Goal: Transaction & Acquisition: Purchase product/service

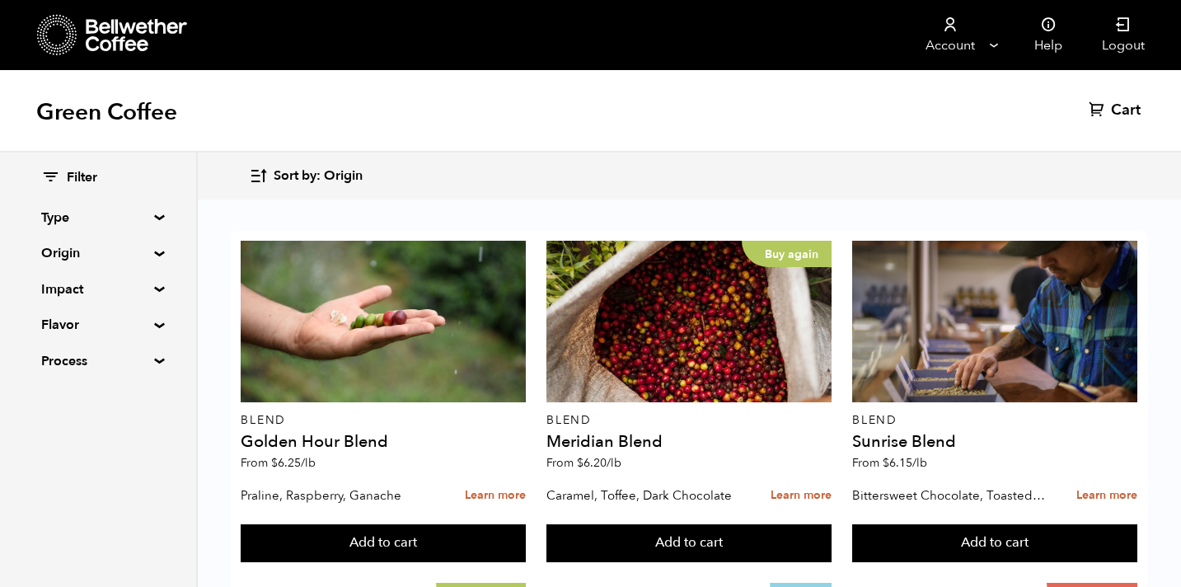
scroll to position [1110, 0]
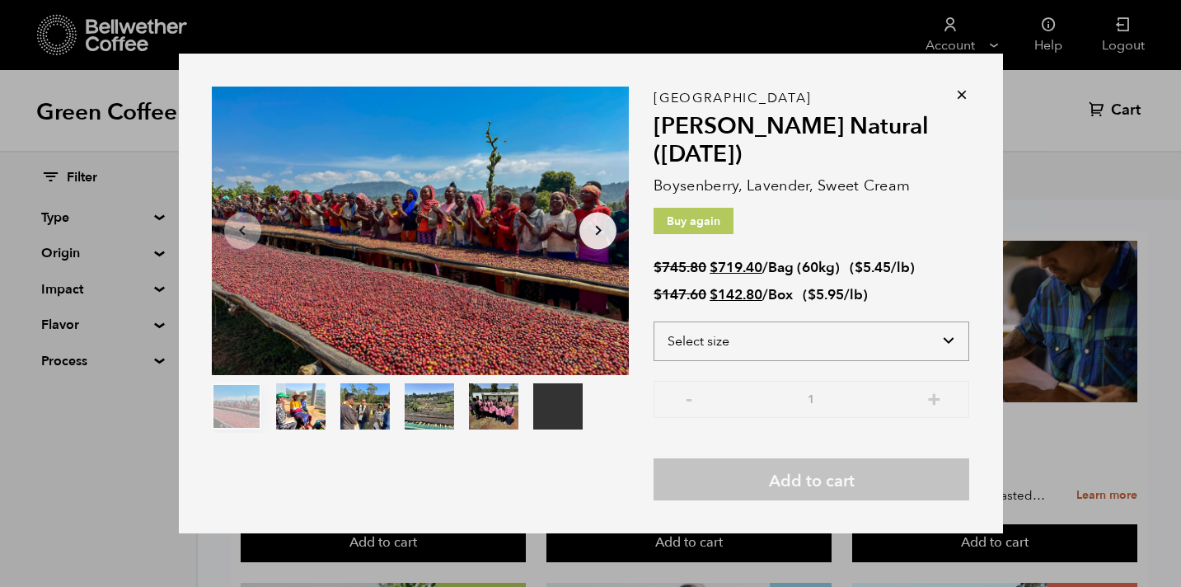
select select "bag-3"
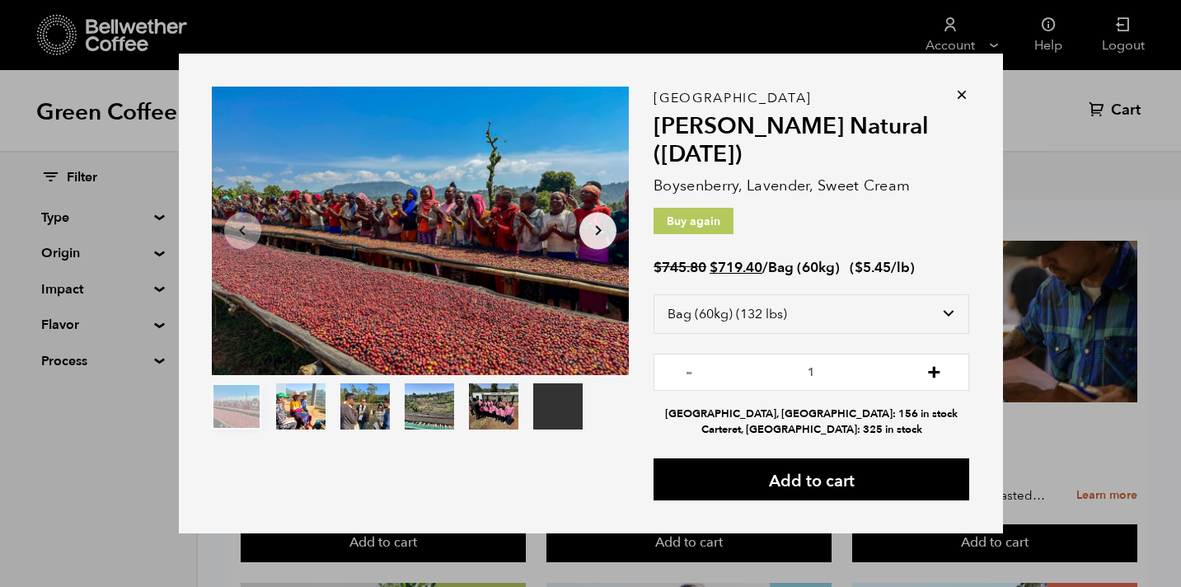
click at [936, 378] on button "+" at bounding box center [934, 370] width 21 height 16
type input "3"
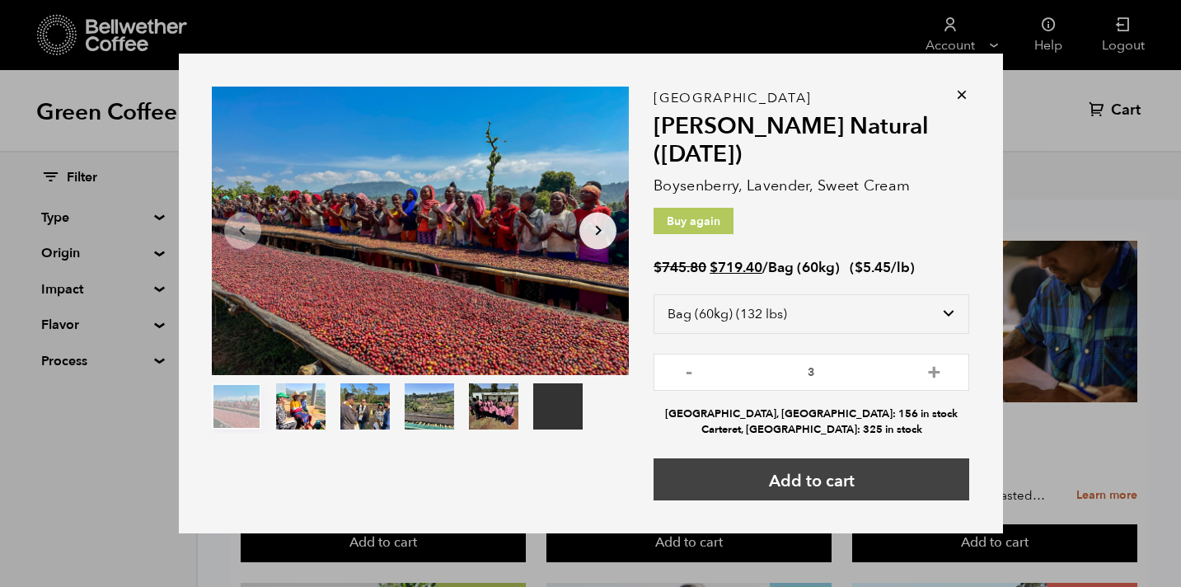
click at [870, 486] on button "Add to cart" at bounding box center [811, 479] width 316 height 42
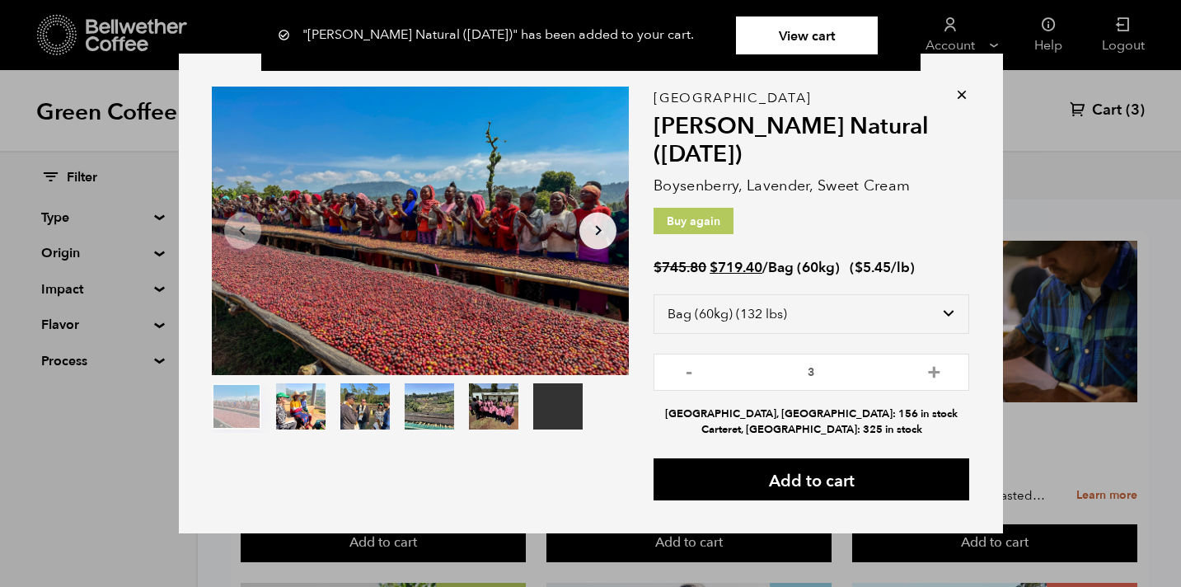
click at [963, 98] on icon at bounding box center [961, 95] width 16 height 16
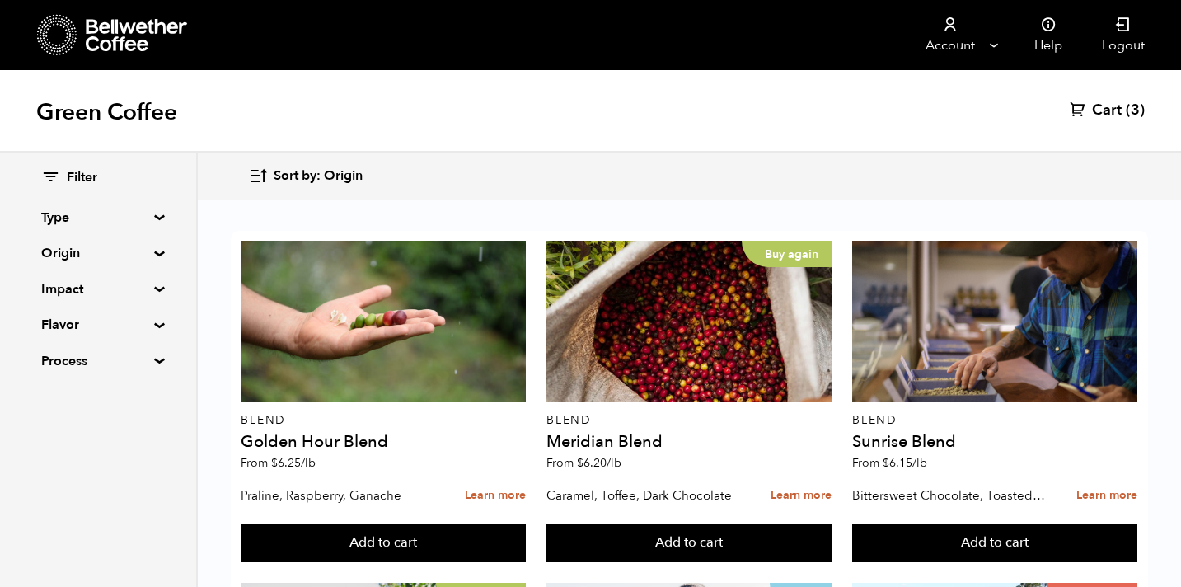
scroll to position [411, 0]
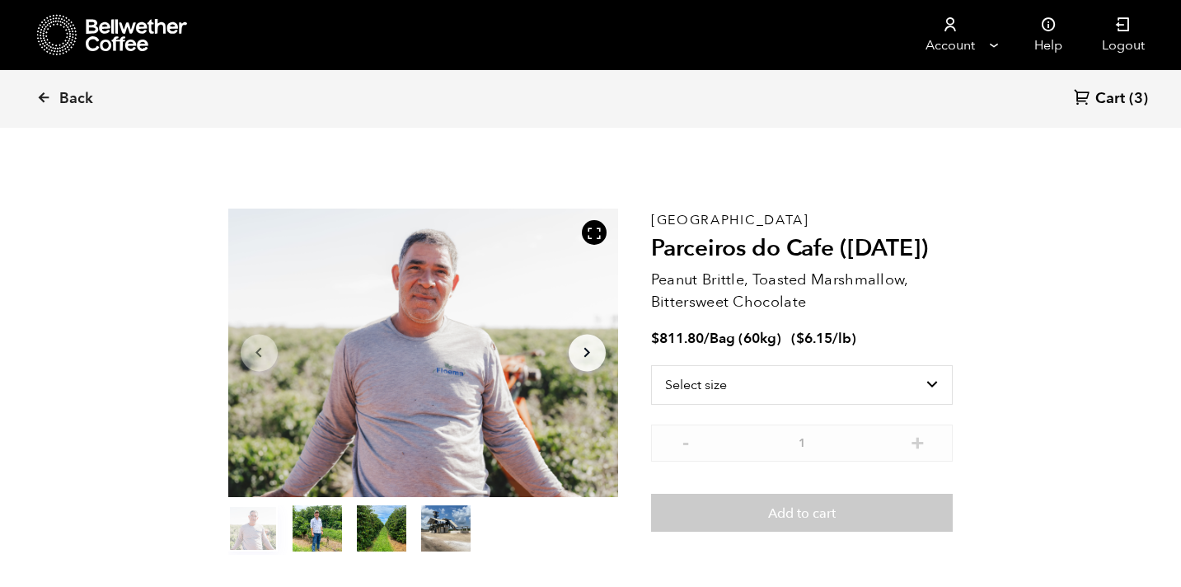
scroll to position [717, 705]
select select "bag-3"
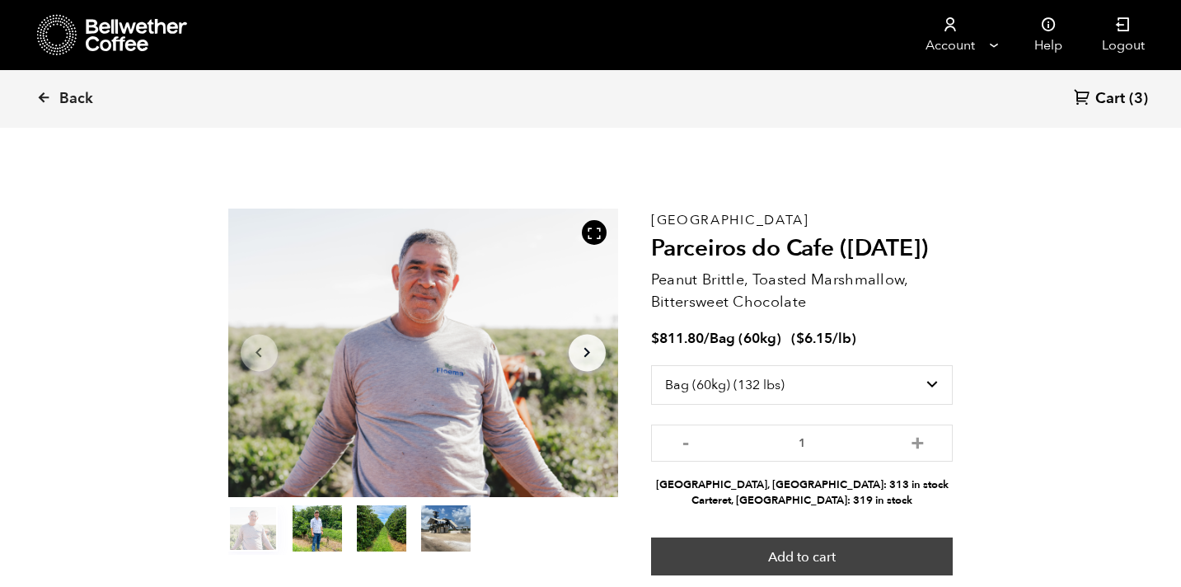
click at [801, 554] on button "Add to cart" at bounding box center [802, 556] width 302 height 38
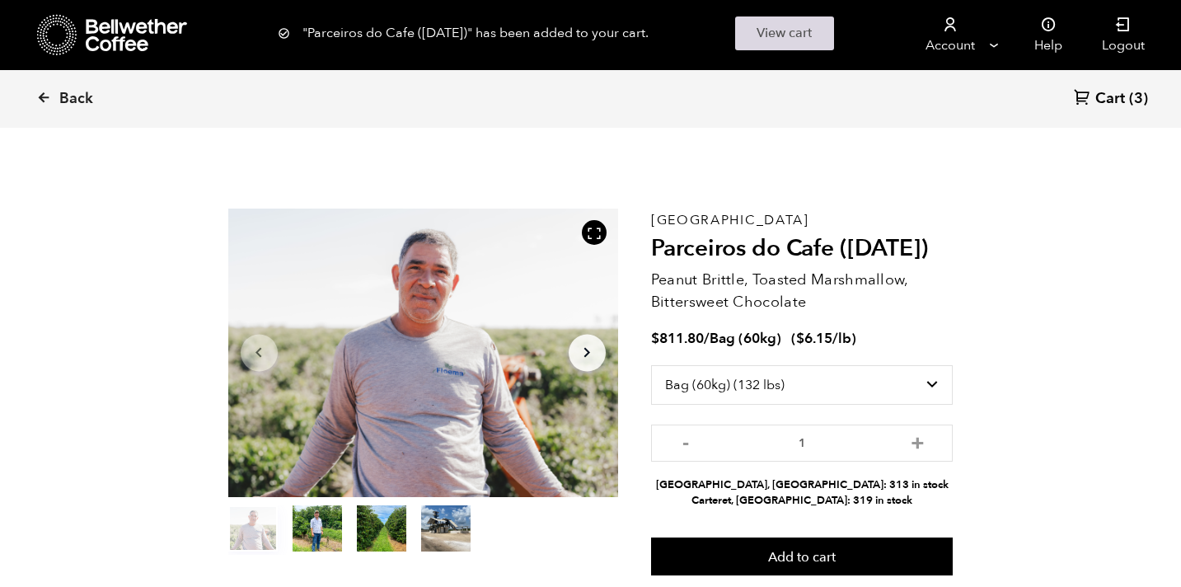
click at [789, 48] on link "View cart" at bounding box center [784, 33] width 99 height 34
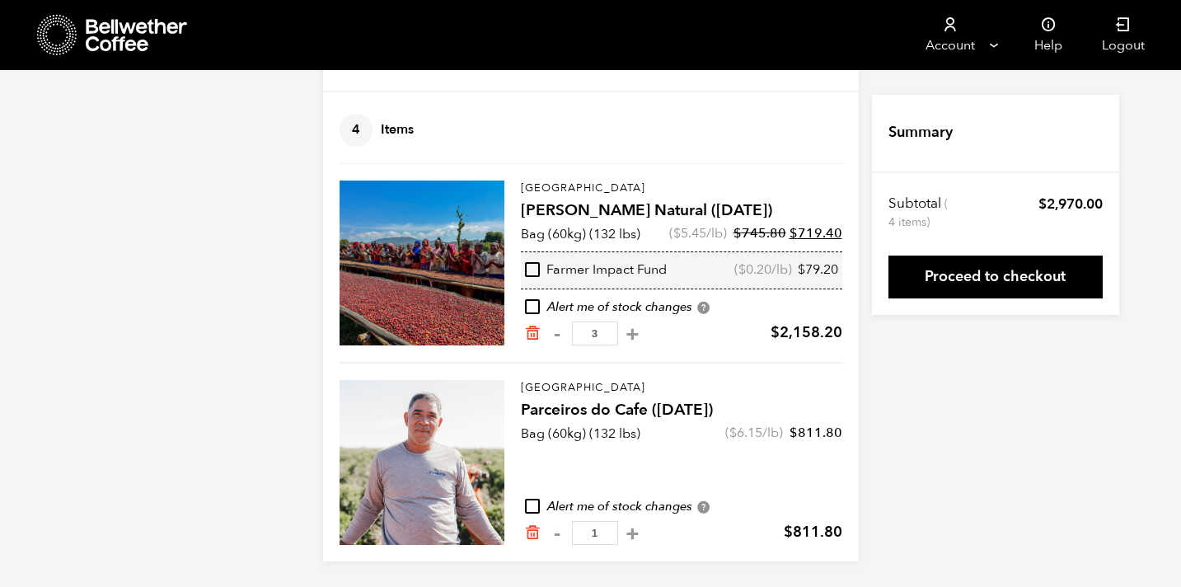
scroll to position [81, 0]
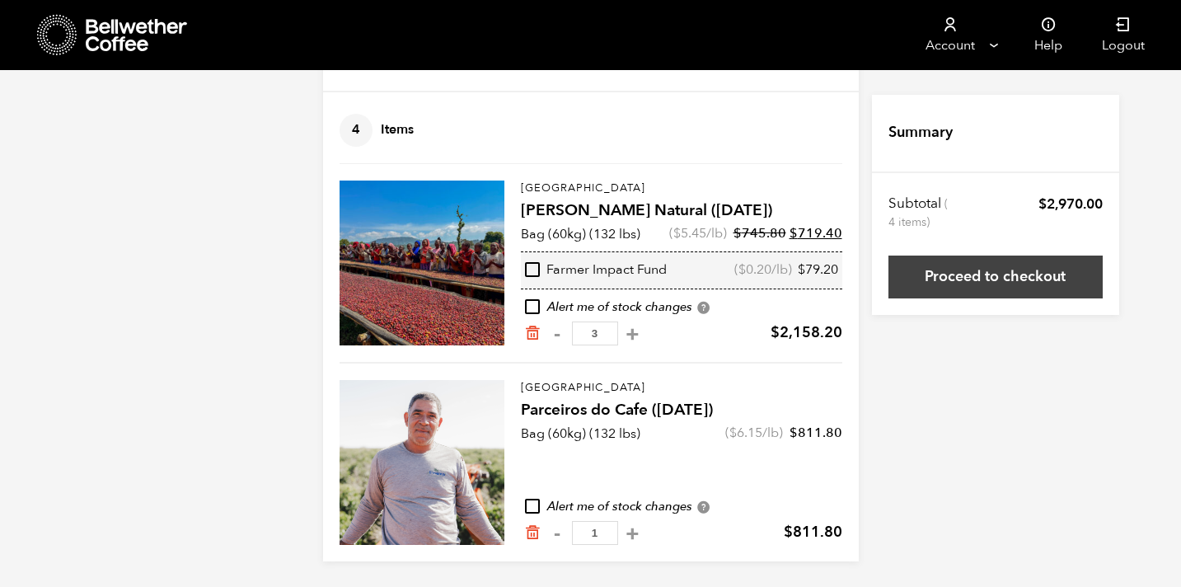
click at [972, 287] on link "Proceed to checkout" at bounding box center [995, 276] width 214 height 43
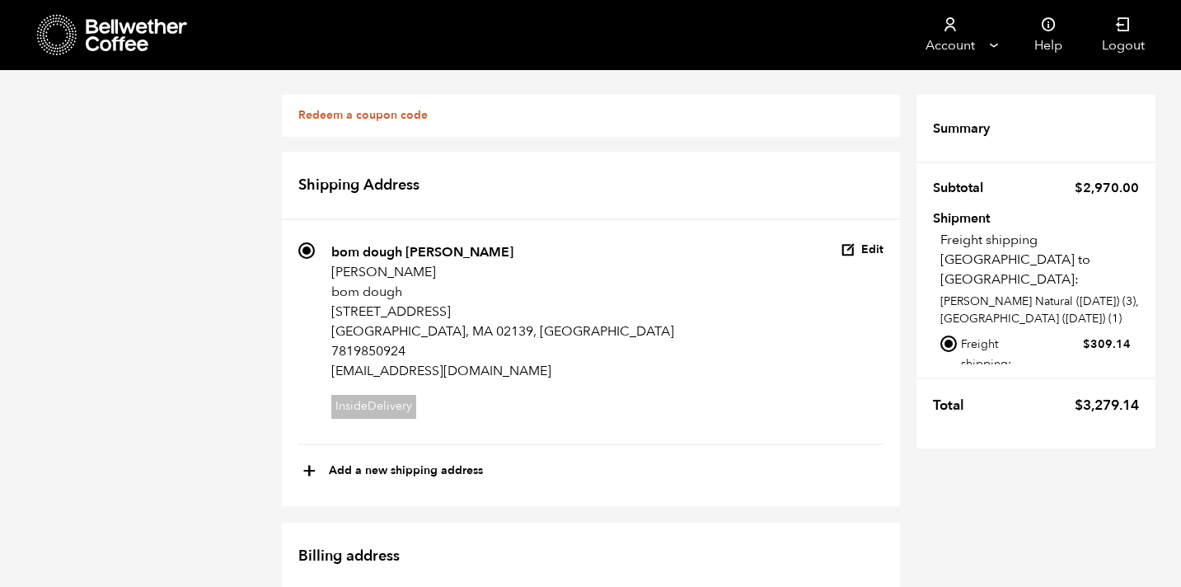
scroll to position [838, 0]
radio input "true"
